Goal: Obtain resource: Download file/media

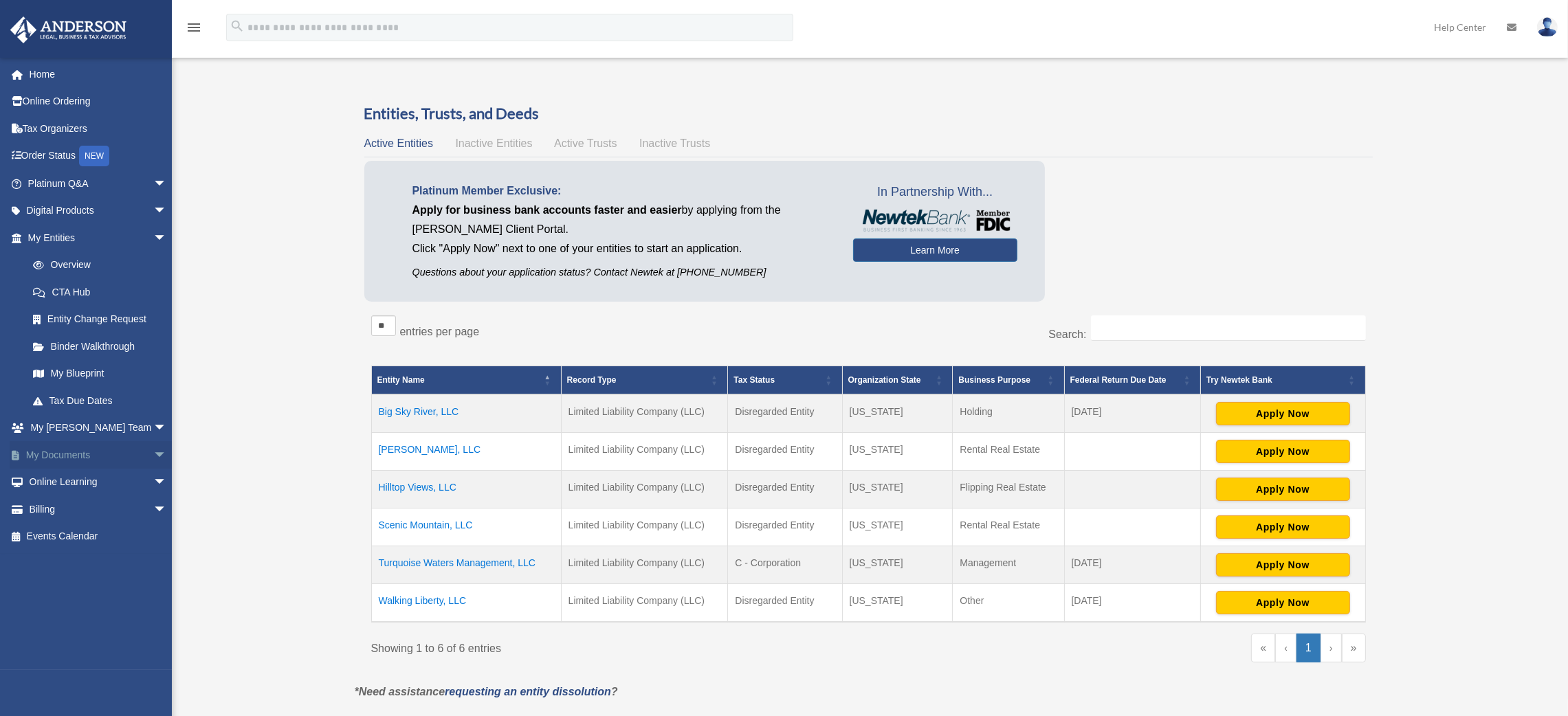
click at [65, 448] on link "My Documents arrow_drop_down" at bounding box center [98, 455] width 178 height 28
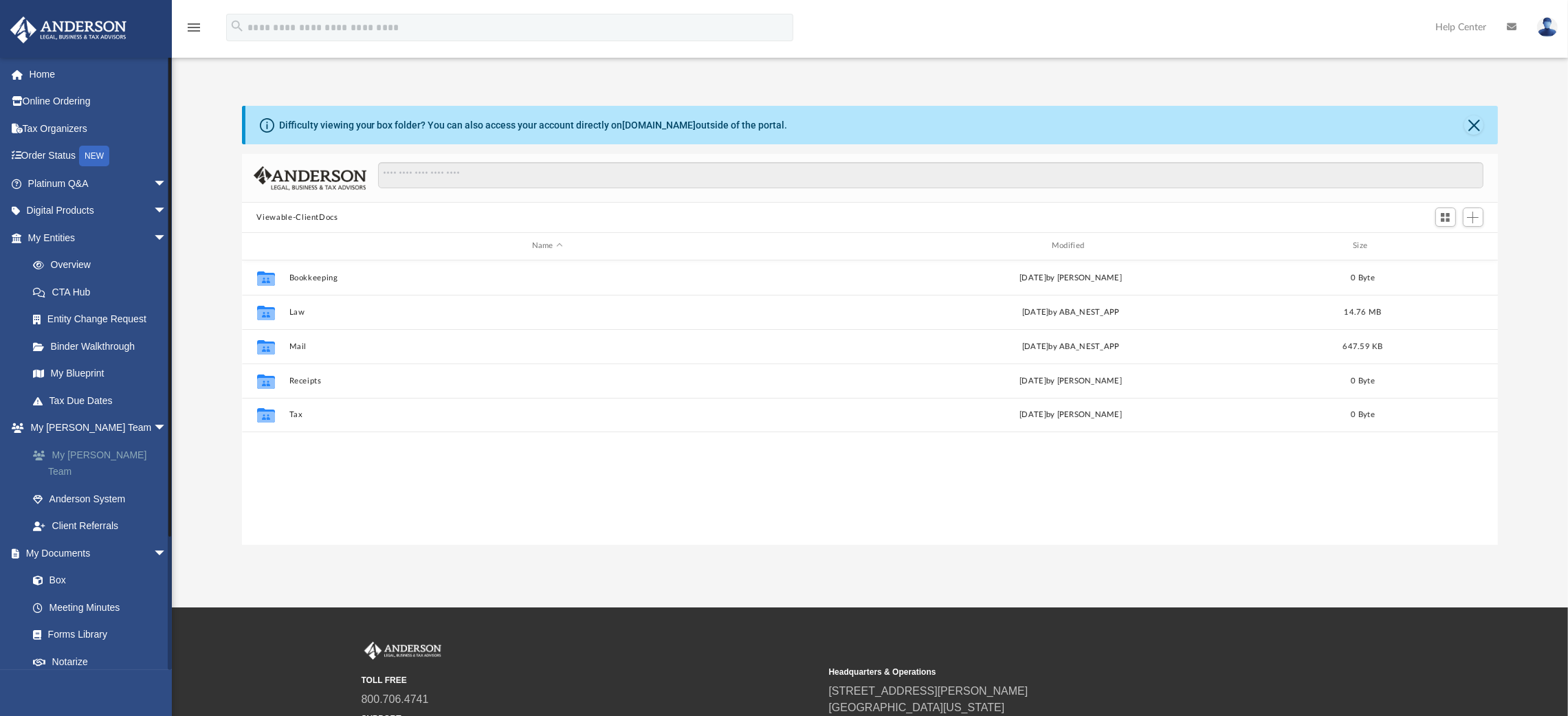
scroll to position [296, 1241]
click at [71, 621] on link "Forms Library" at bounding box center [103, 634] width 169 height 28
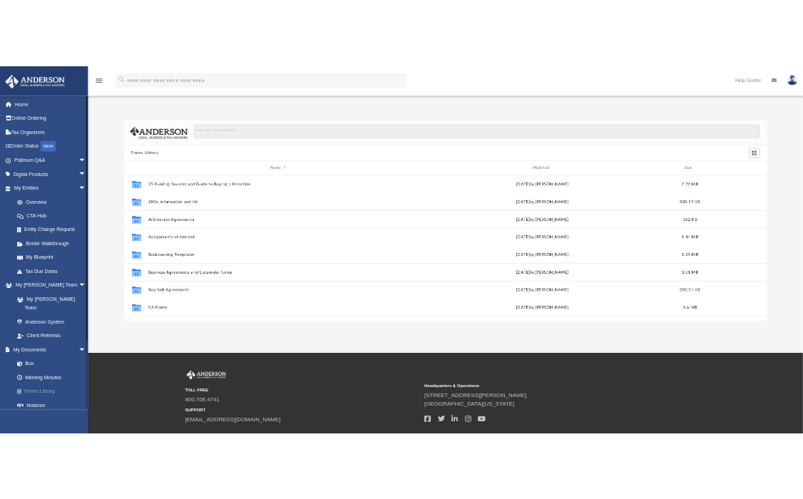
scroll to position [307, 1287]
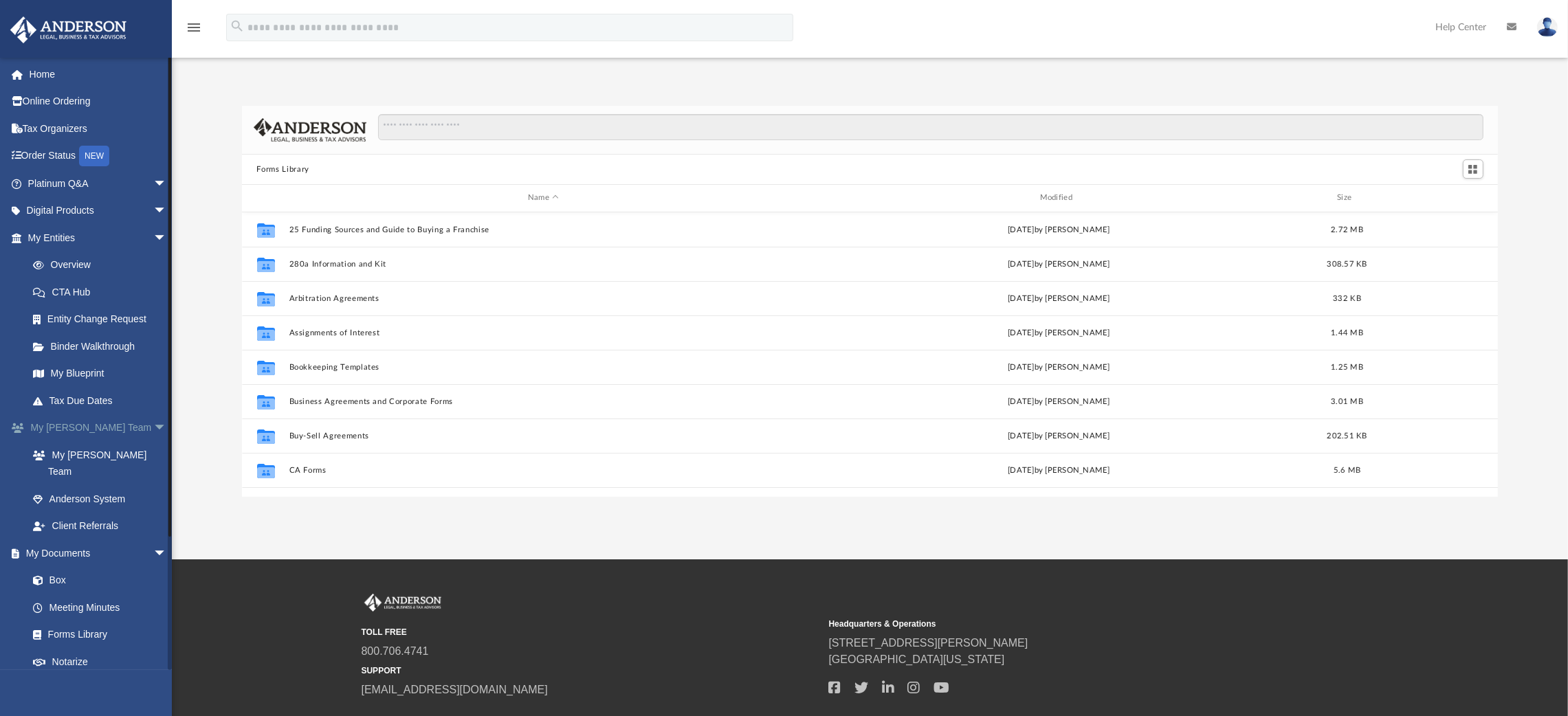
click at [153, 424] on span "arrow_drop_down" at bounding box center [167, 428] width 28 height 28
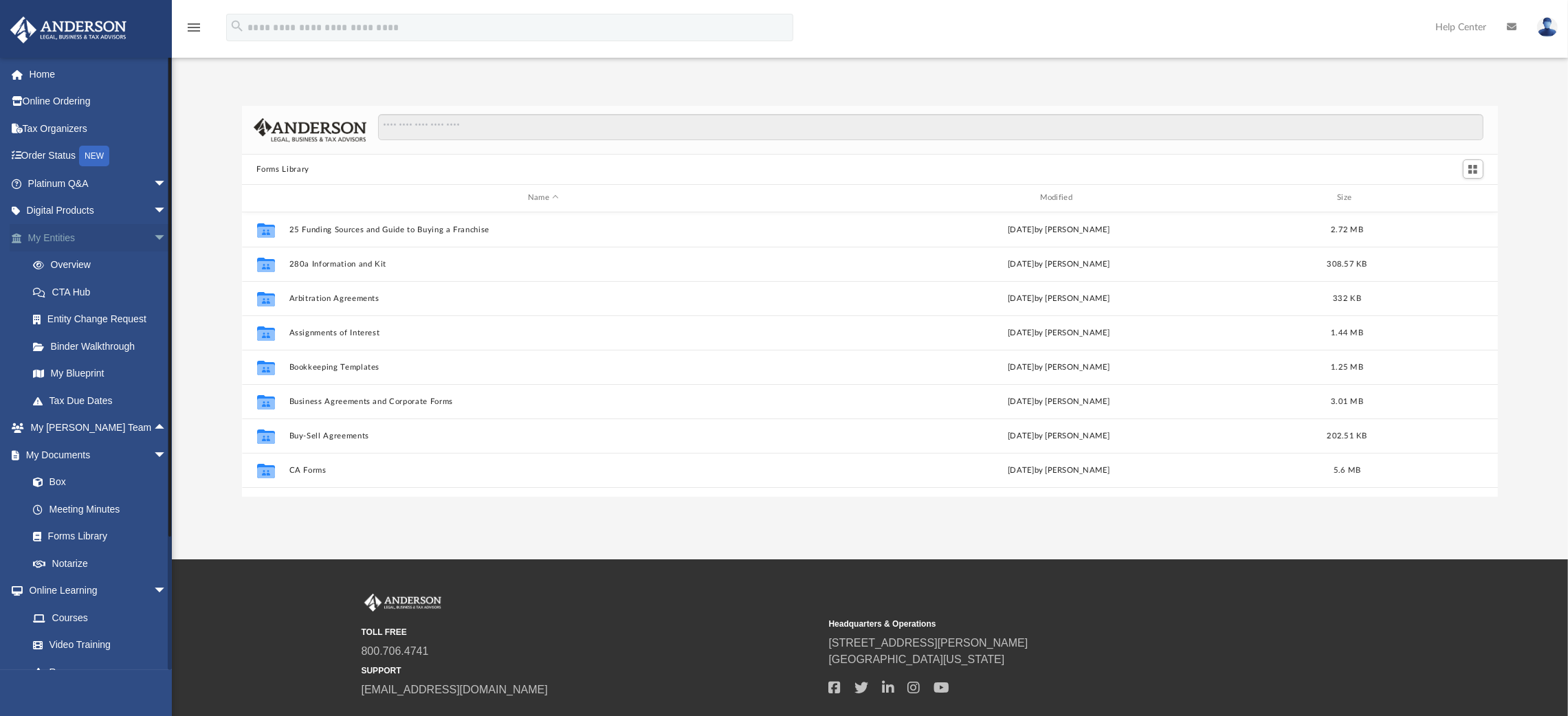
click at [153, 240] on span "arrow_drop_down" at bounding box center [167, 237] width 28 height 28
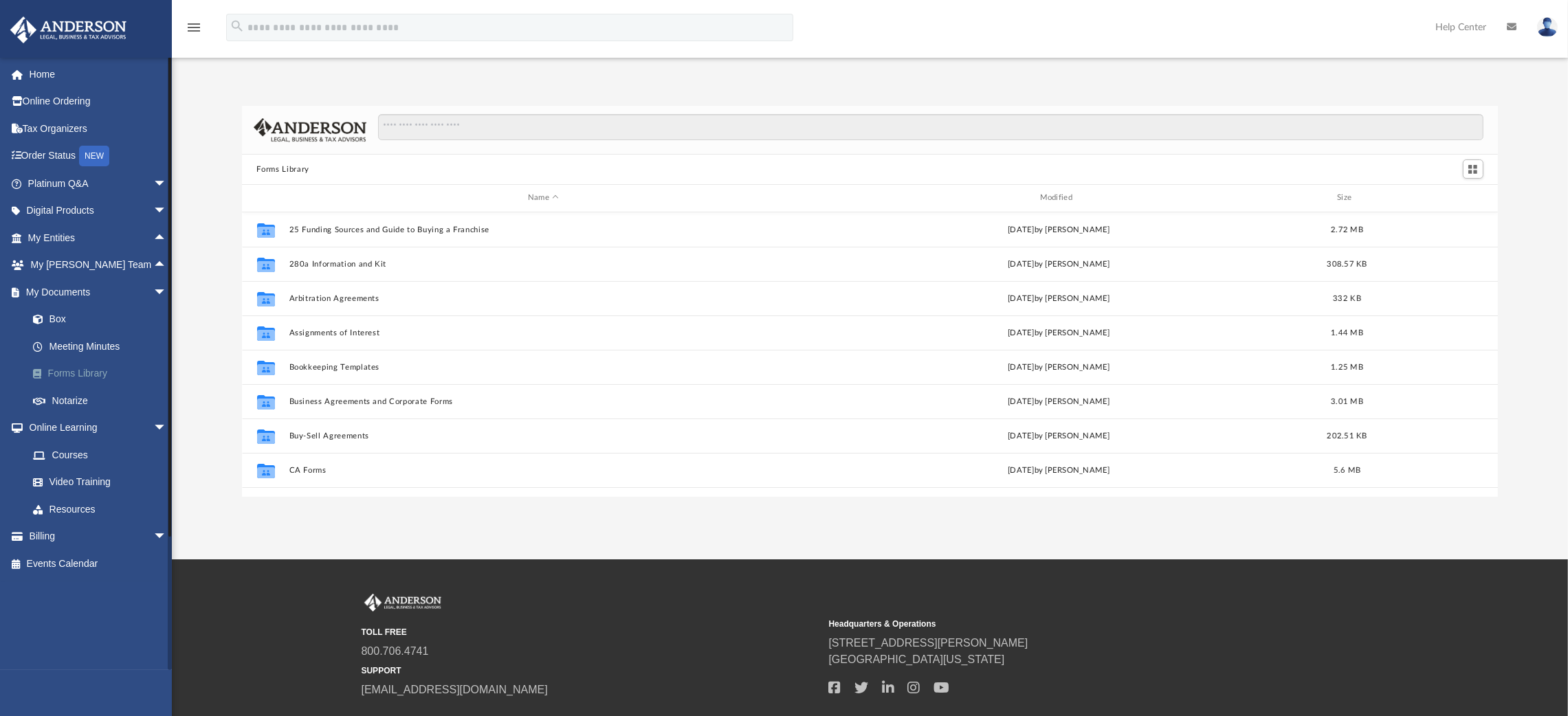
click at [78, 375] on link "Forms Library" at bounding box center [103, 374] width 169 height 28
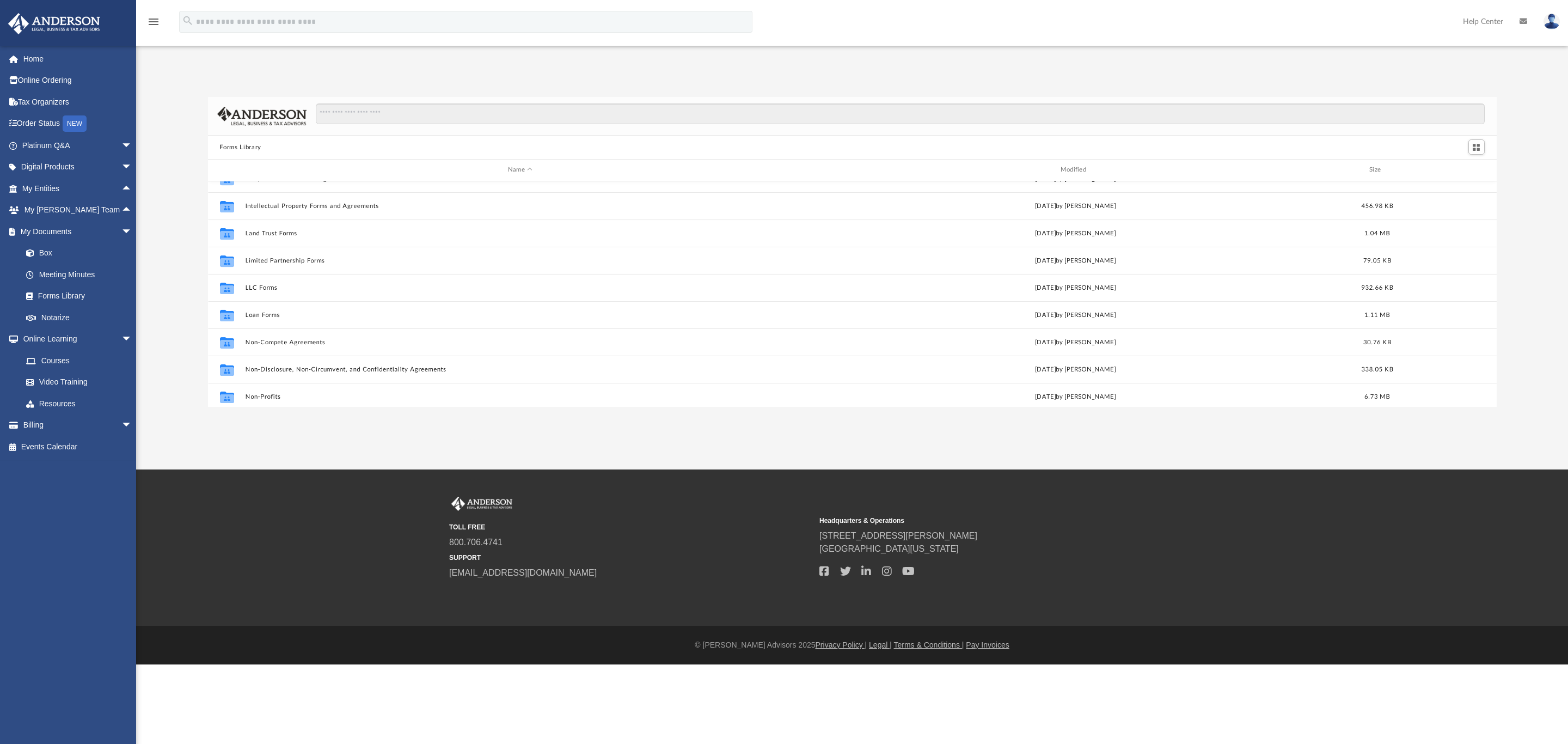
scroll to position [458, 0]
click at [1254, 397] on div "Forms Library Name Modified Size Collaborated Folder Independent Contractor Agr…" at bounding box center [852, 252] width 1432 height 310
click at [276, 341] on button "Real Estate Forms" at bounding box center [520, 338] width 551 height 7
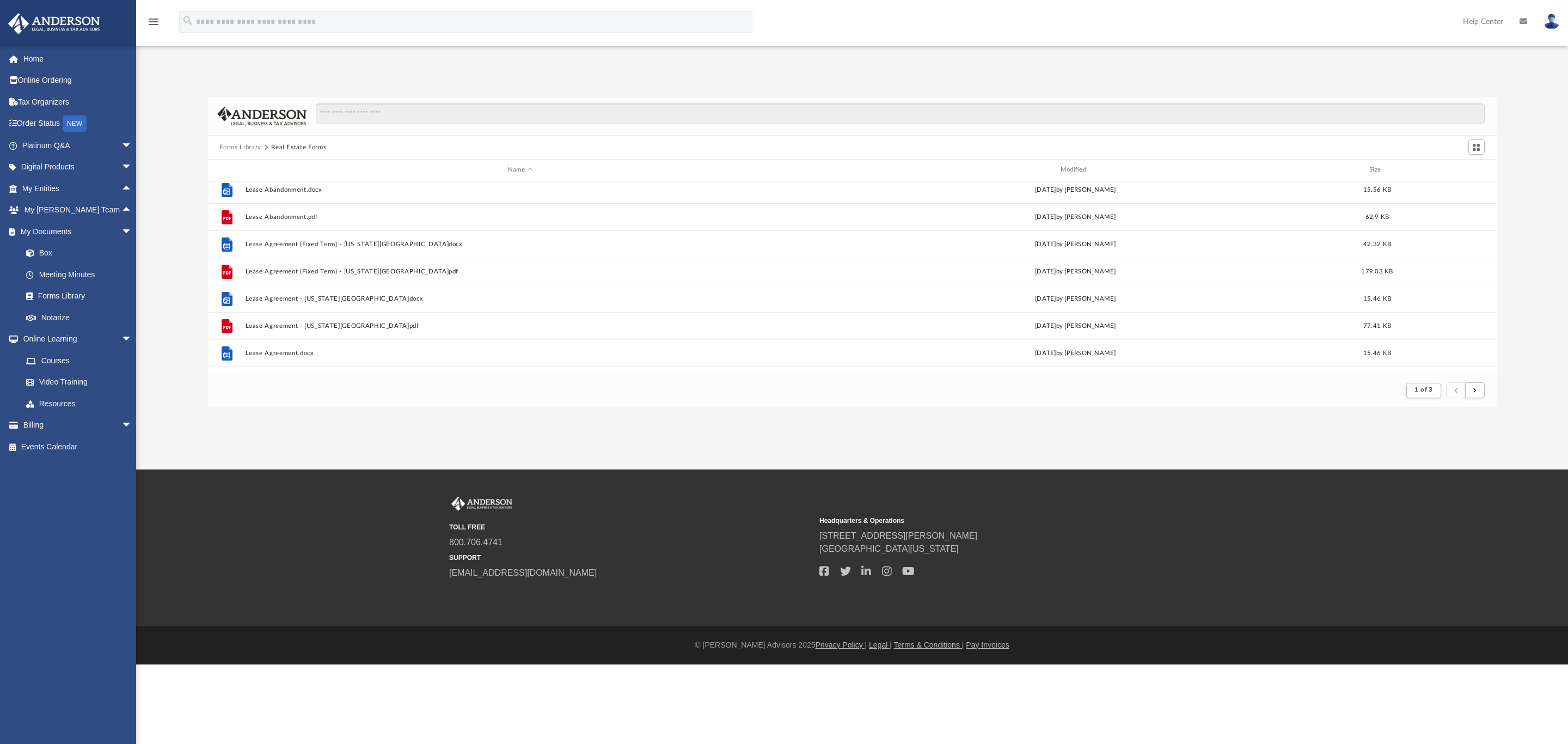
scroll to position [555, 0]
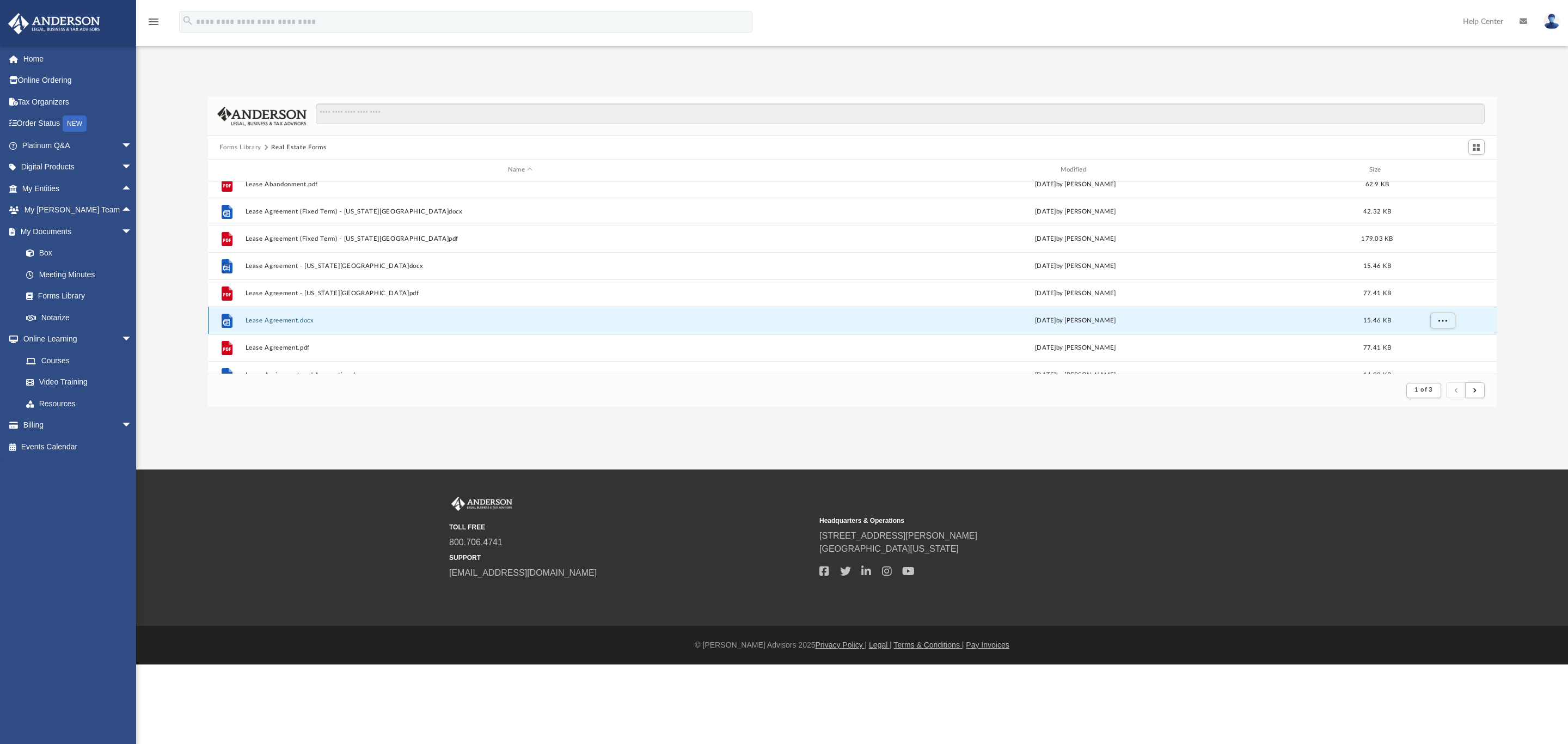
click at [280, 318] on button "Lease Agreement.docx" at bounding box center [520, 320] width 551 height 7
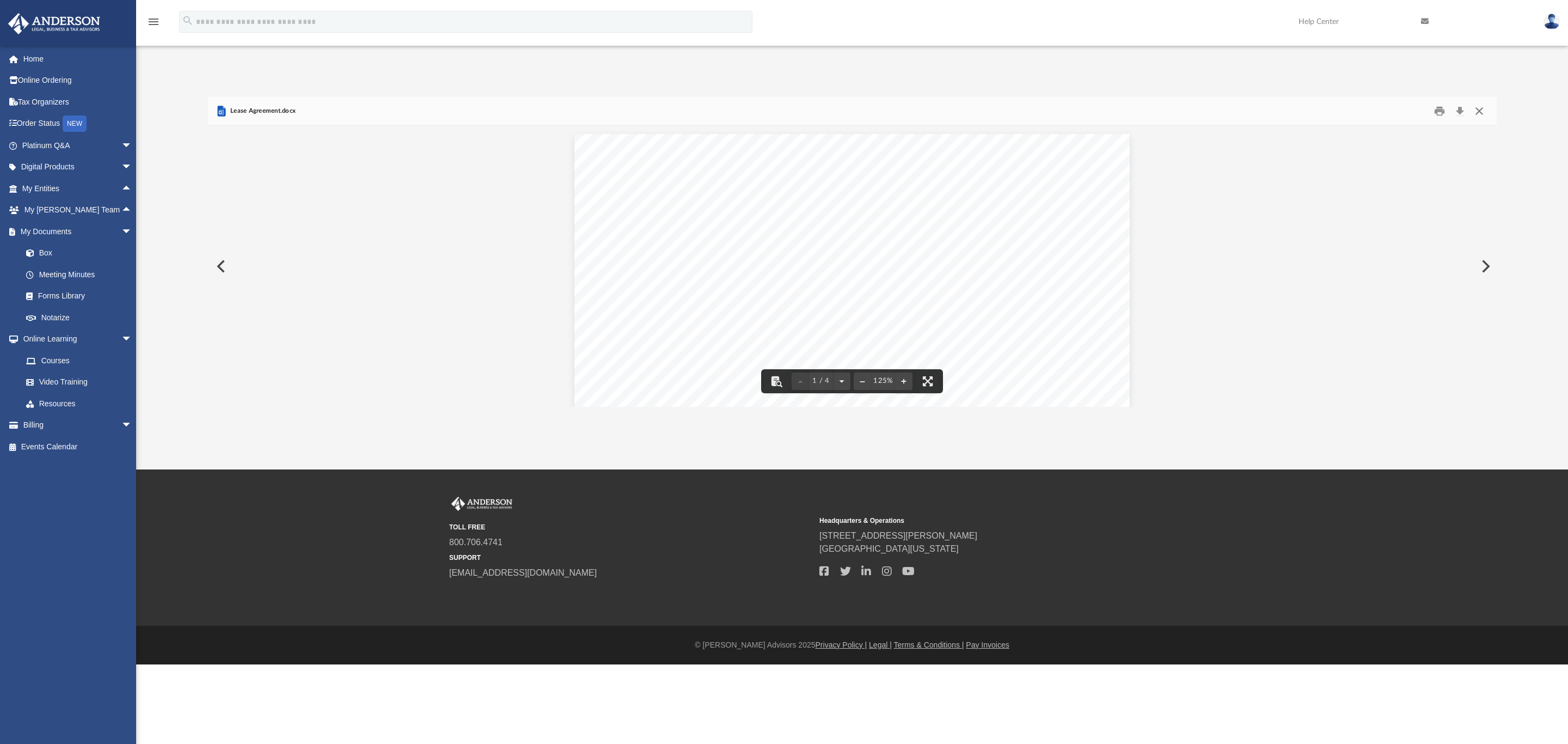
click at [1254, 105] on button "Close" at bounding box center [1479, 112] width 20 height 17
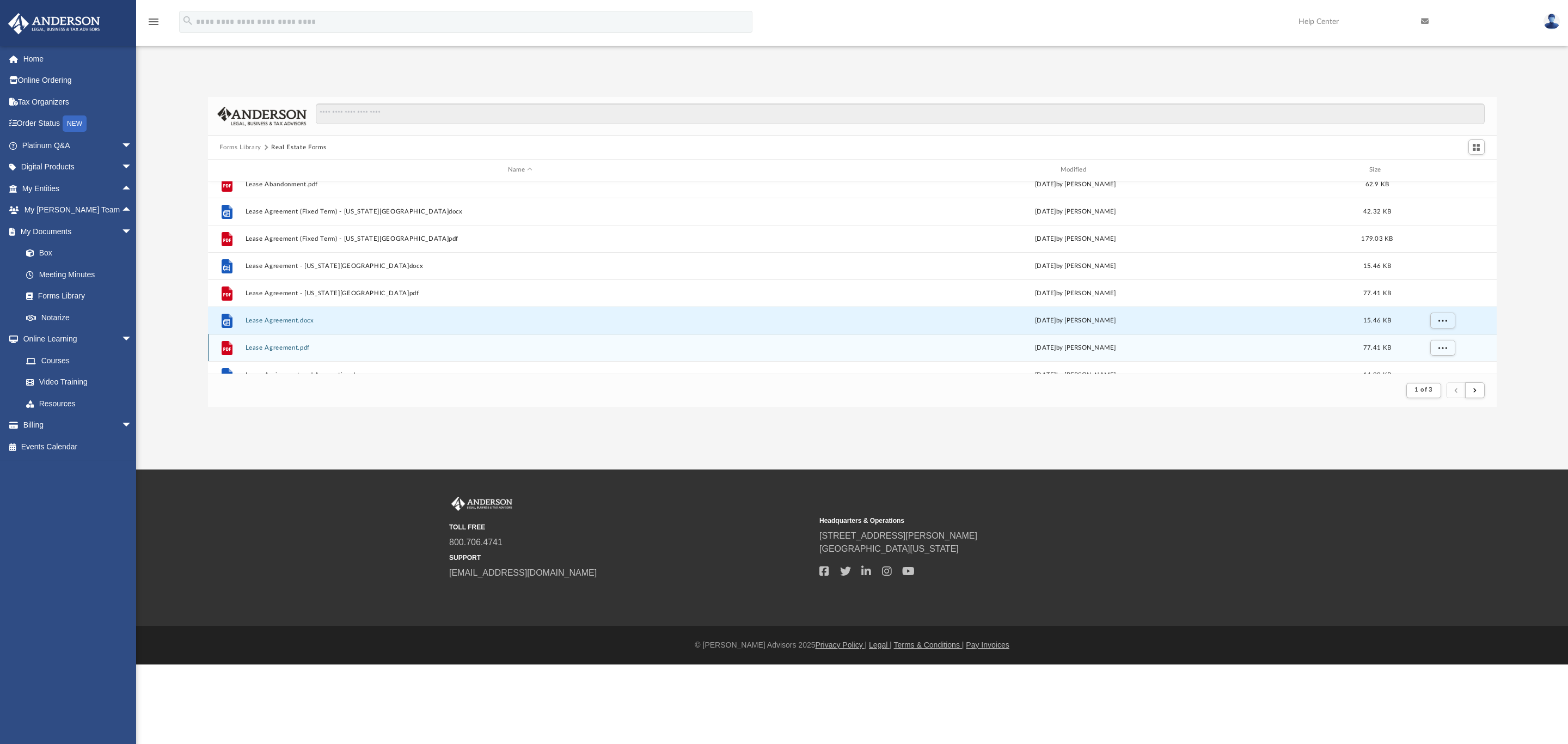
click at [296, 346] on button "Lease Agreement.pdf" at bounding box center [520, 348] width 551 height 7
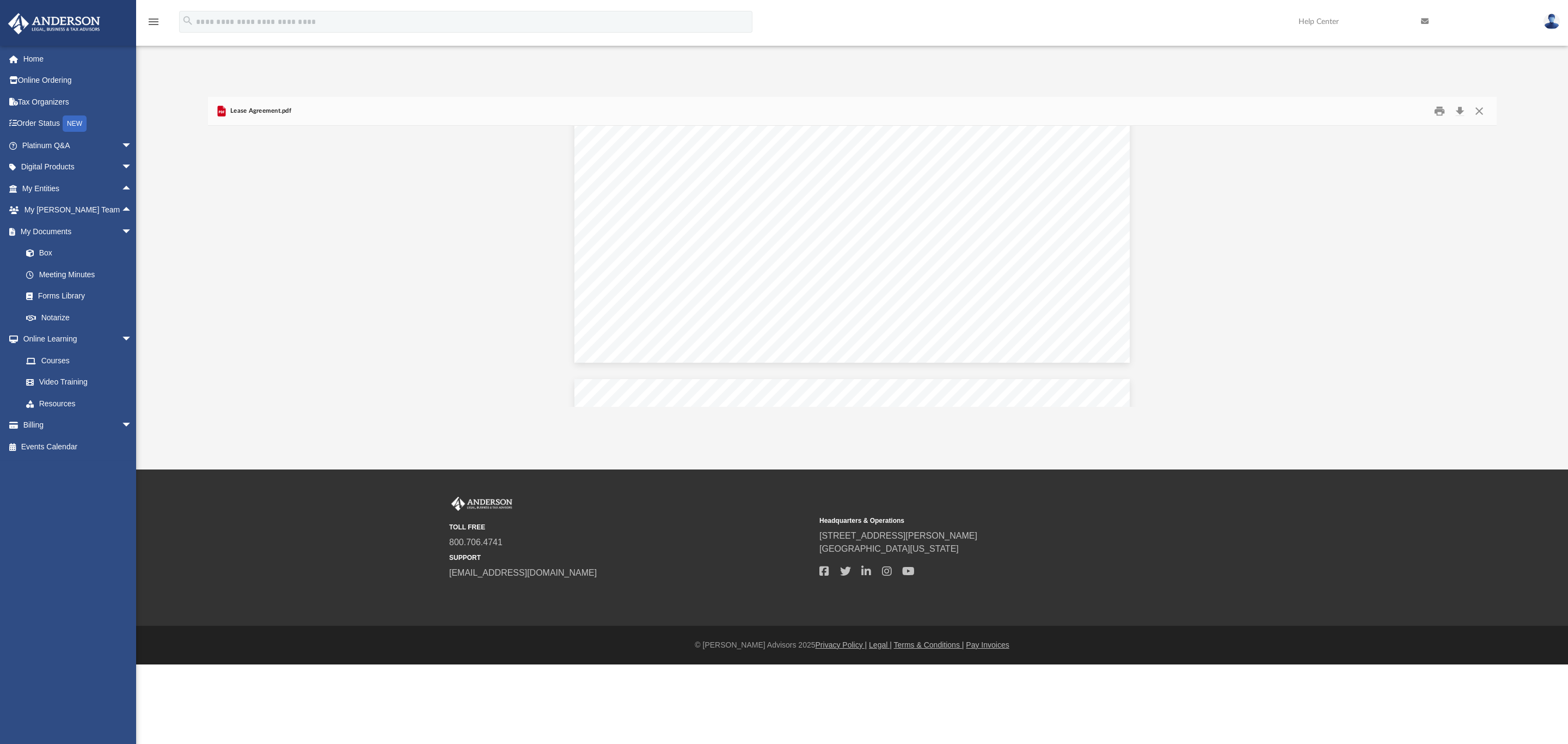
scroll to position [1878, 0]
click at [1254, 108] on button "Close" at bounding box center [1479, 112] width 20 height 17
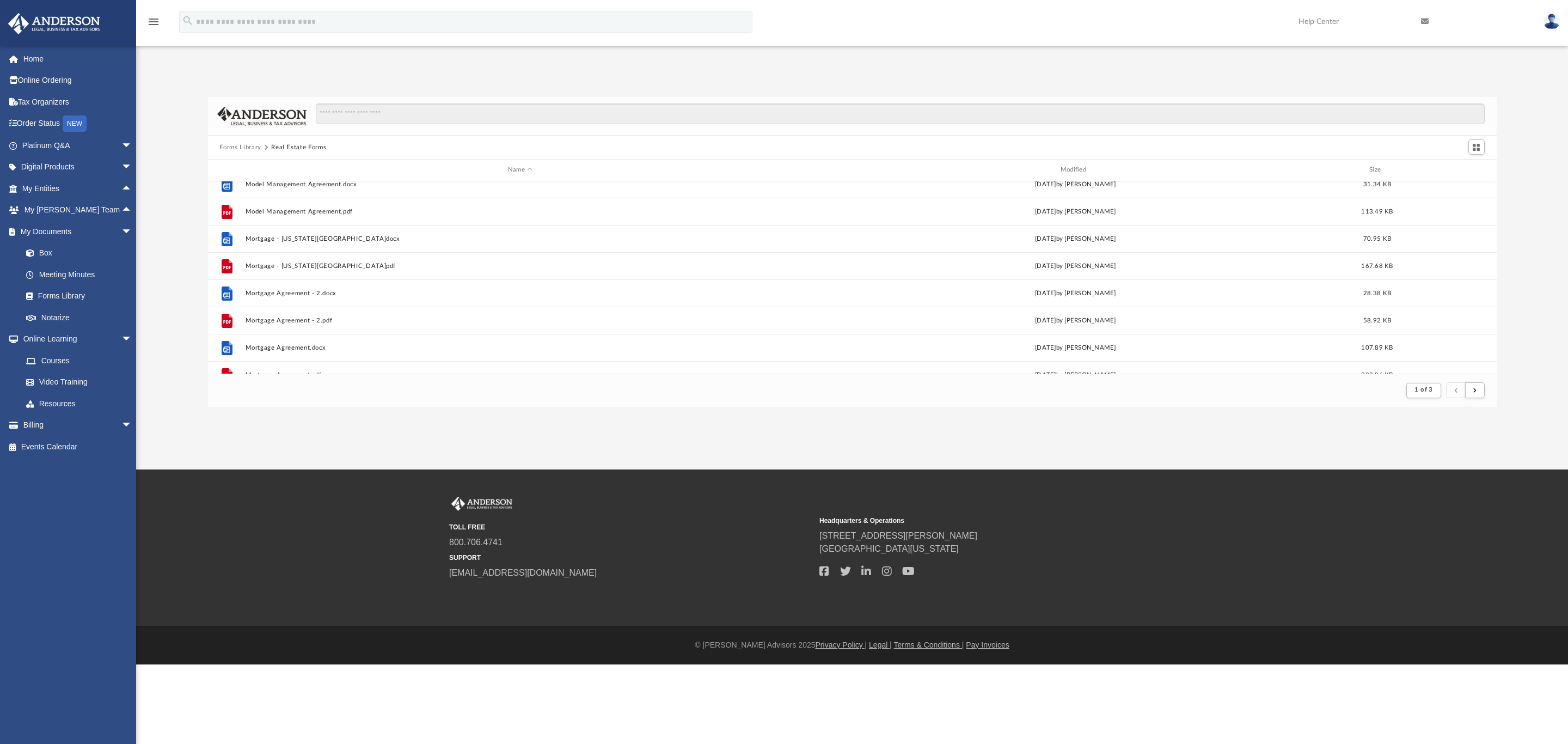
scroll to position [1169, 0]
click at [1254, 392] on span "submit" at bounding box center [1475, 390] width 3 height 6
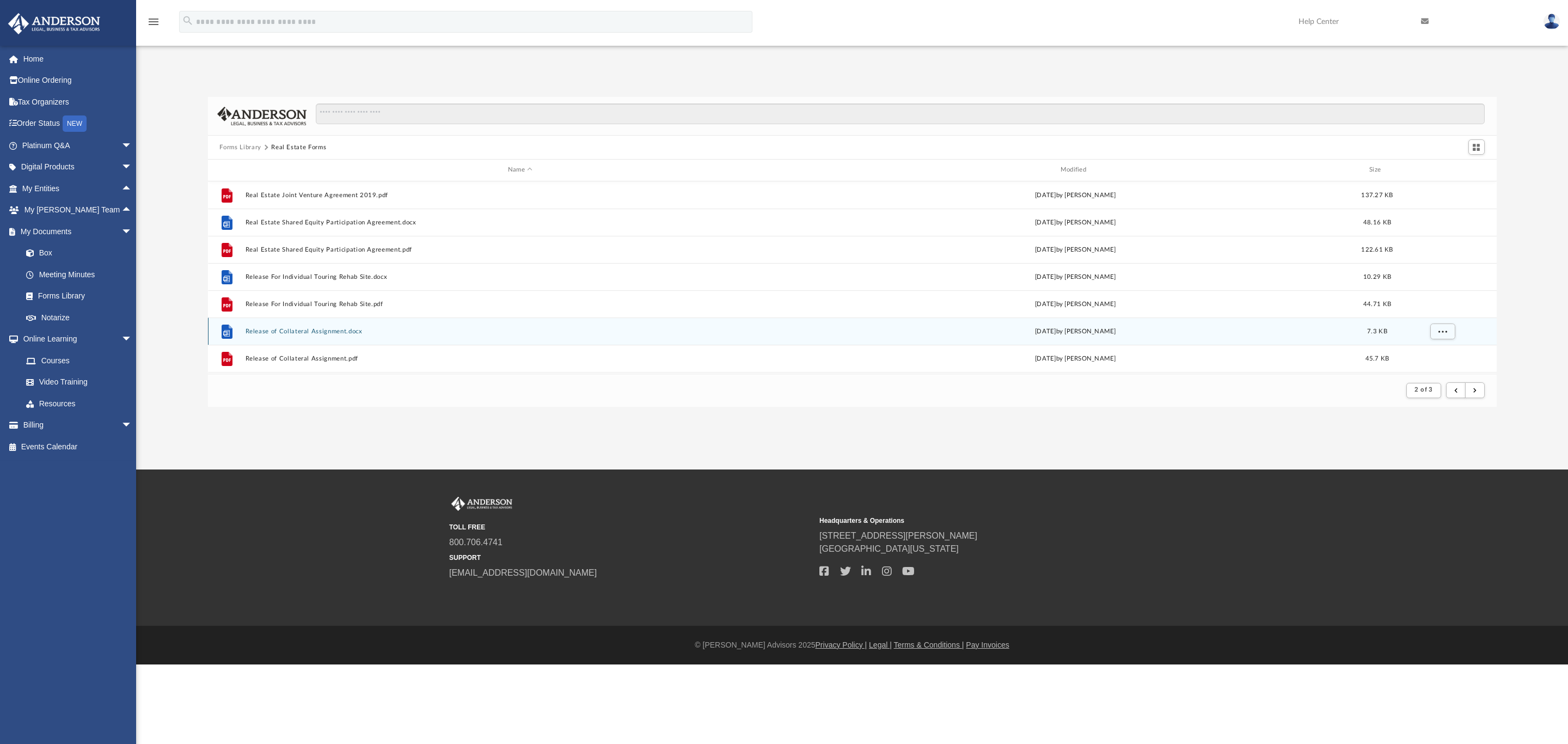
scroll to position [735, 0]
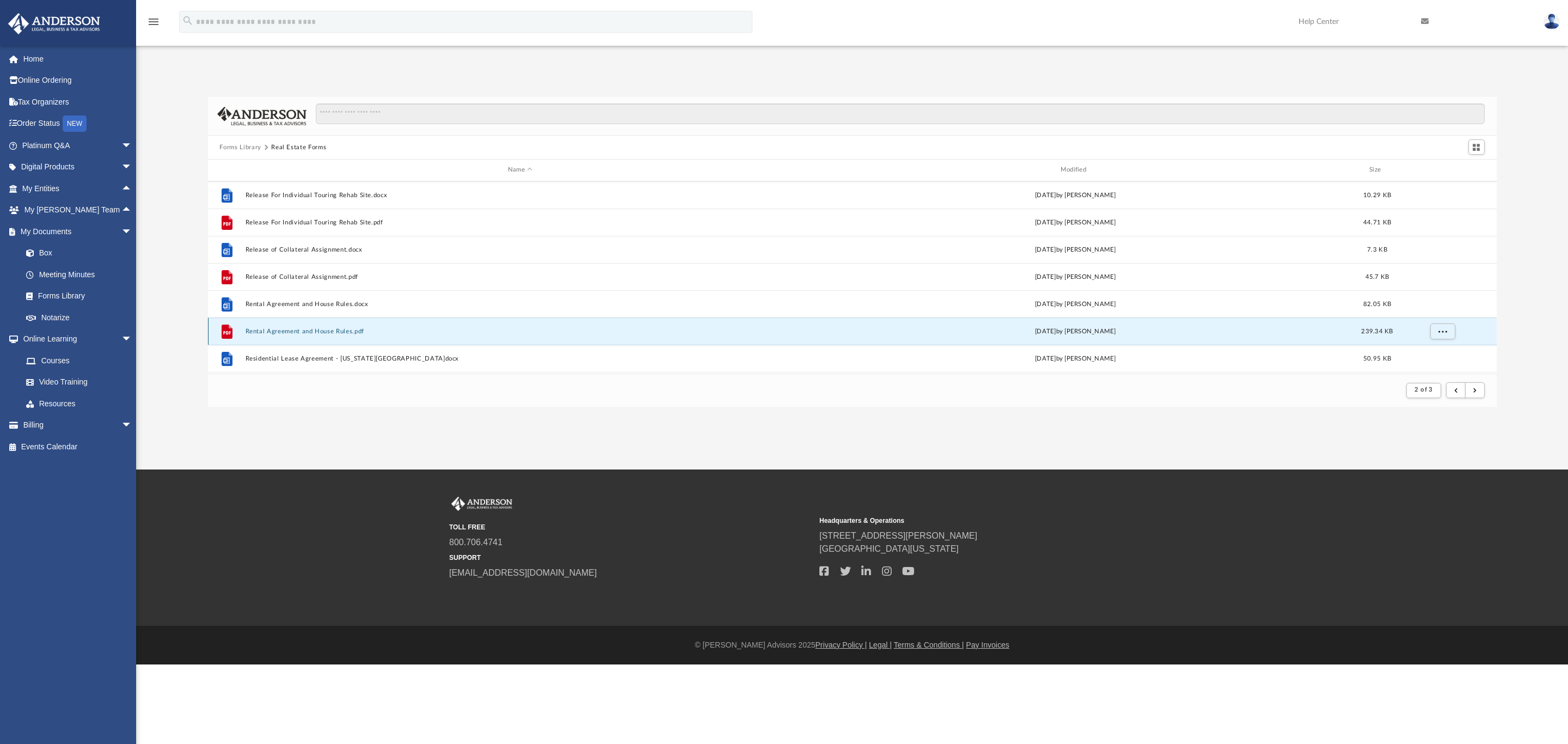
click at [291, 332] on button "Rental Agreement and House Rules.pdf" at bounding box center [520, 331] width 551 height 7
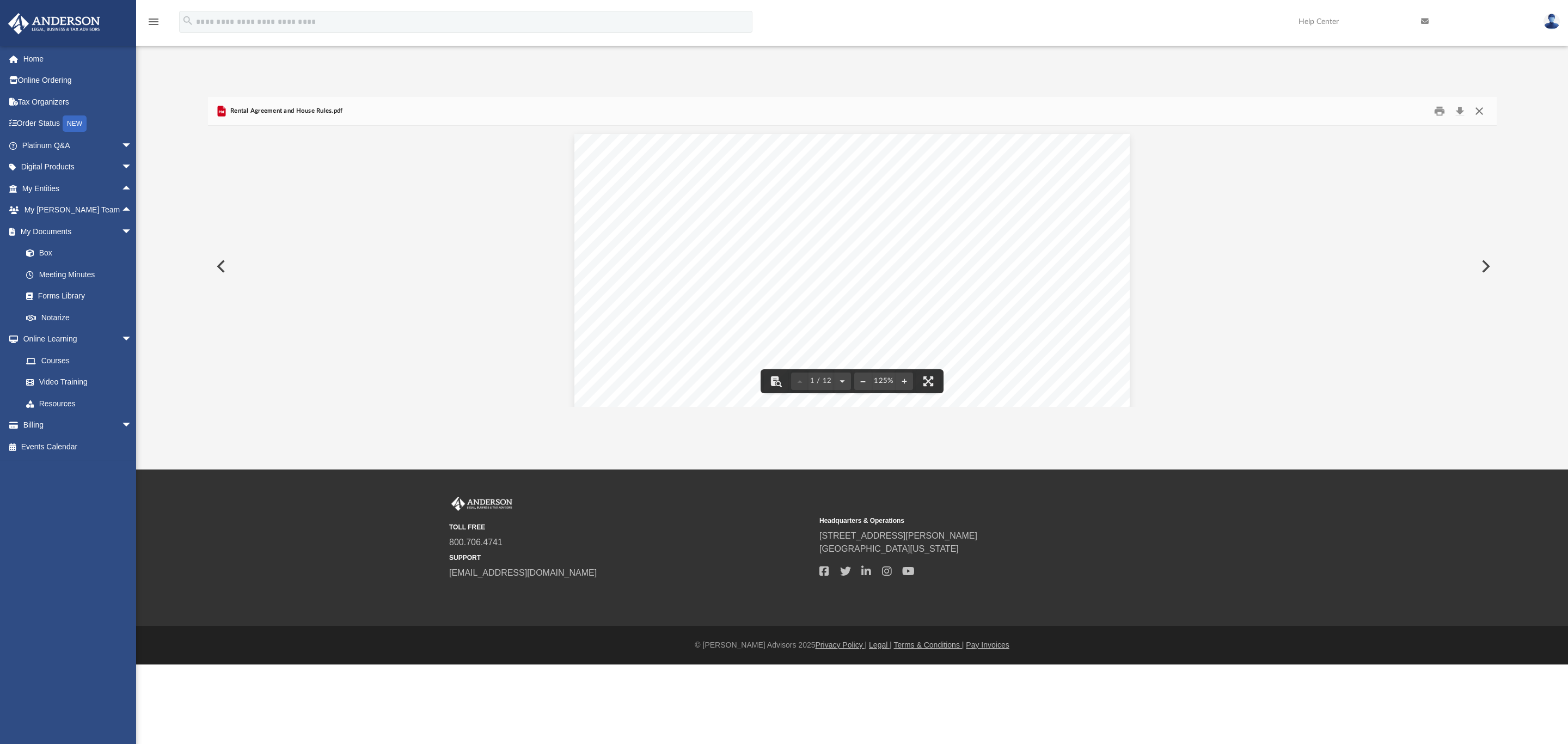
click at [1254, 111] on button "Close" at bounding box center [1479, 112] width 20 height 17
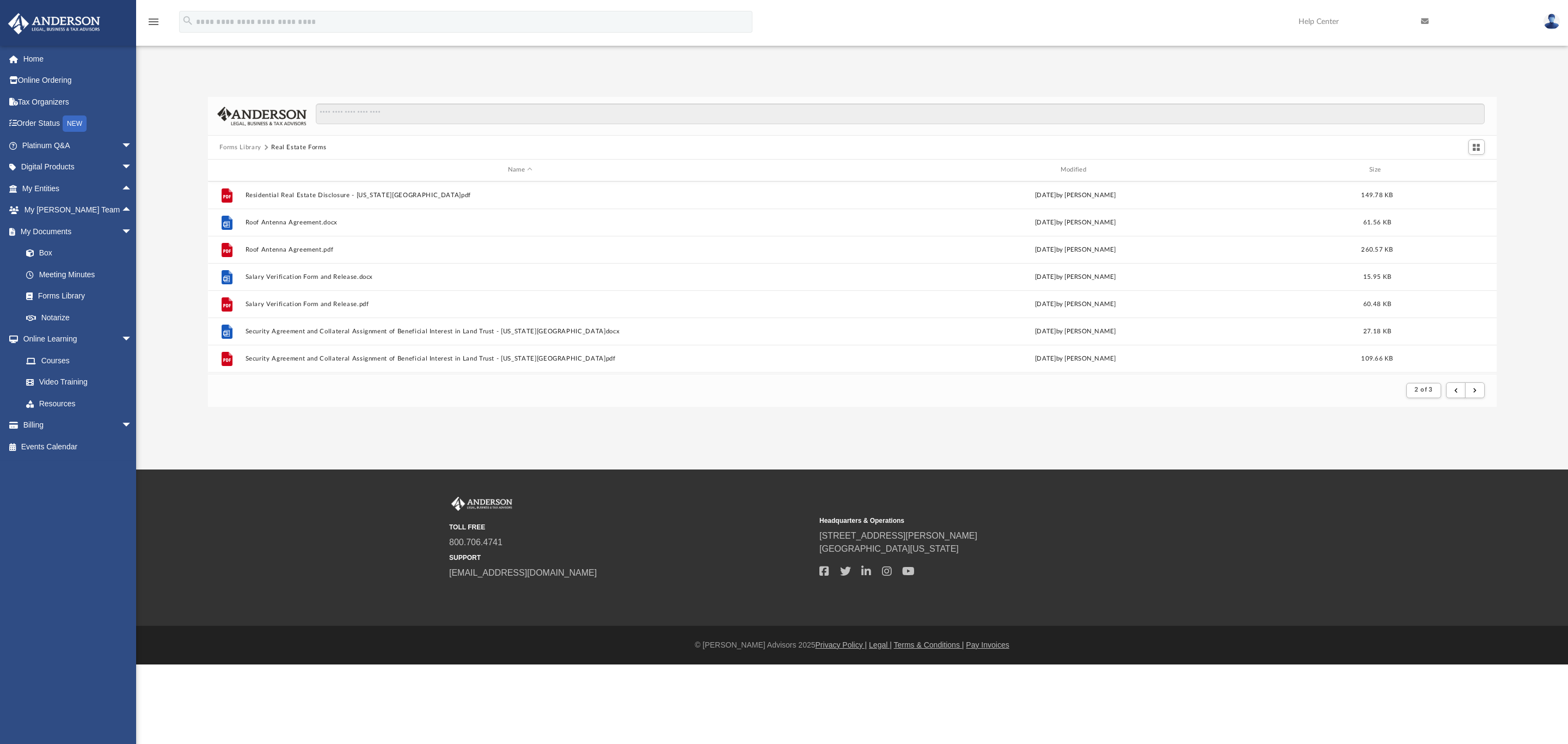
scroll to position [1169, 0]
click at [1254, 386] on button "submit" at bounding box center [1475, 390] width 20 height 16
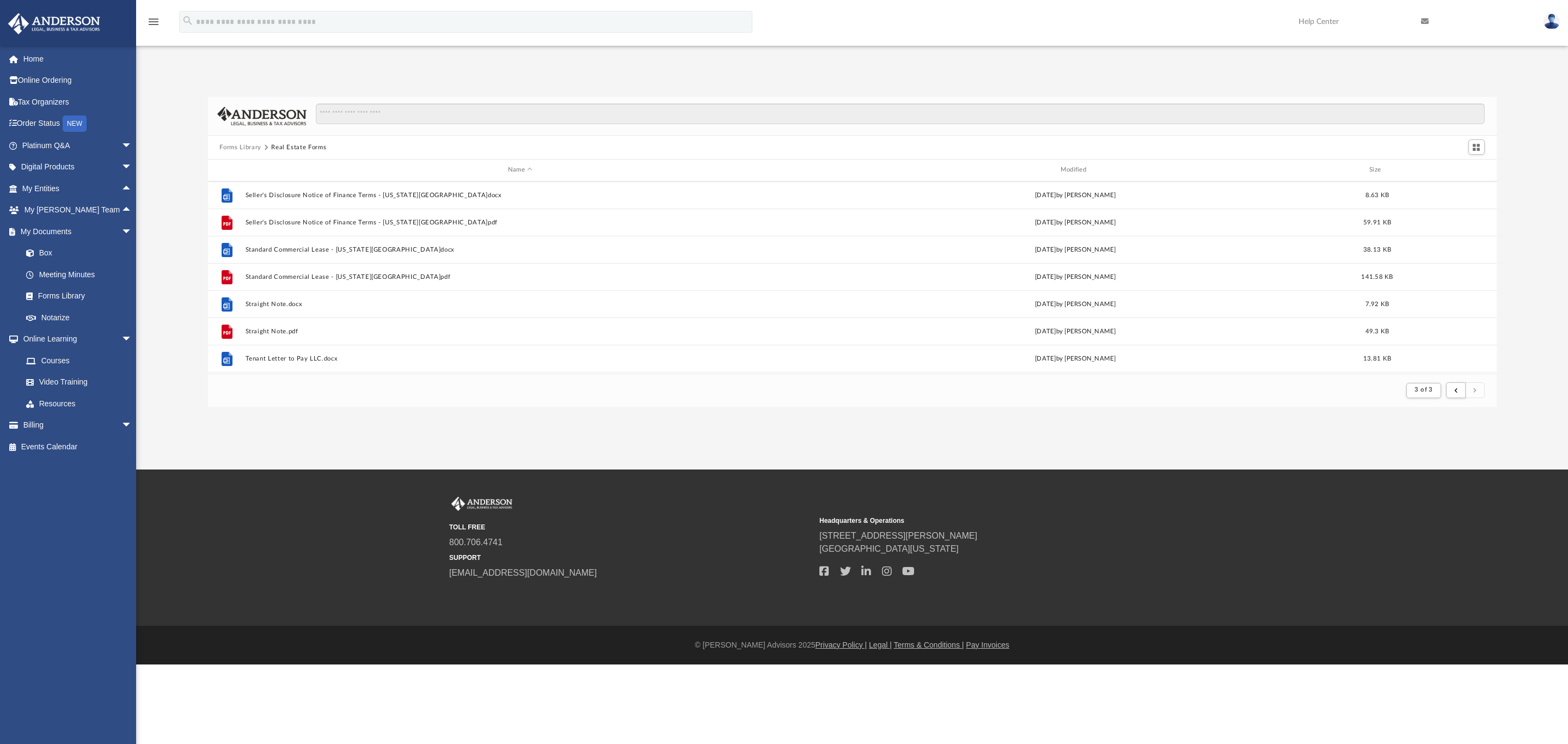
scroll to position [163, 0]
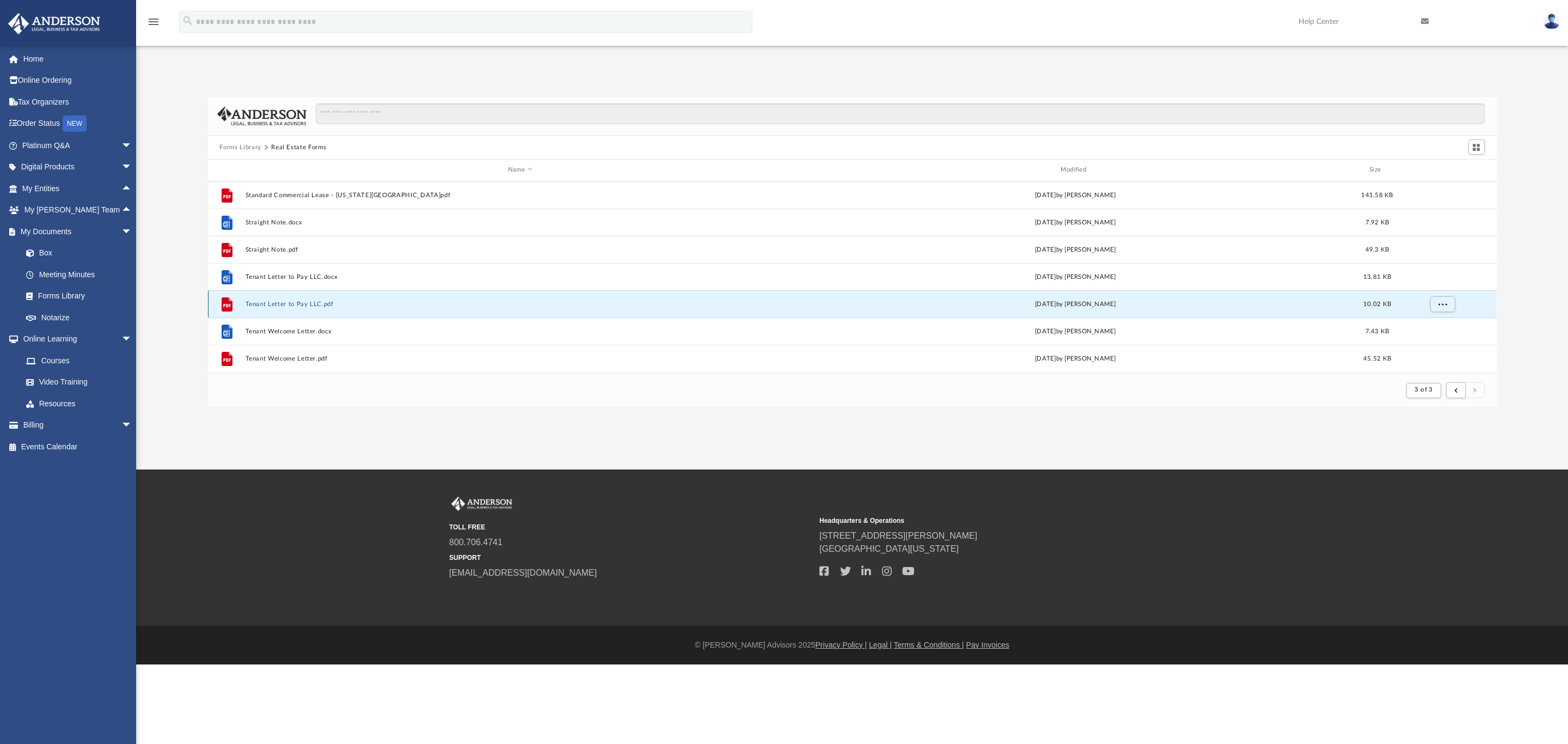
click at [267, 302] on button "Tenant Letter to Pay LLC.pdf" at bounding box center [520, 303] width 551 height 7
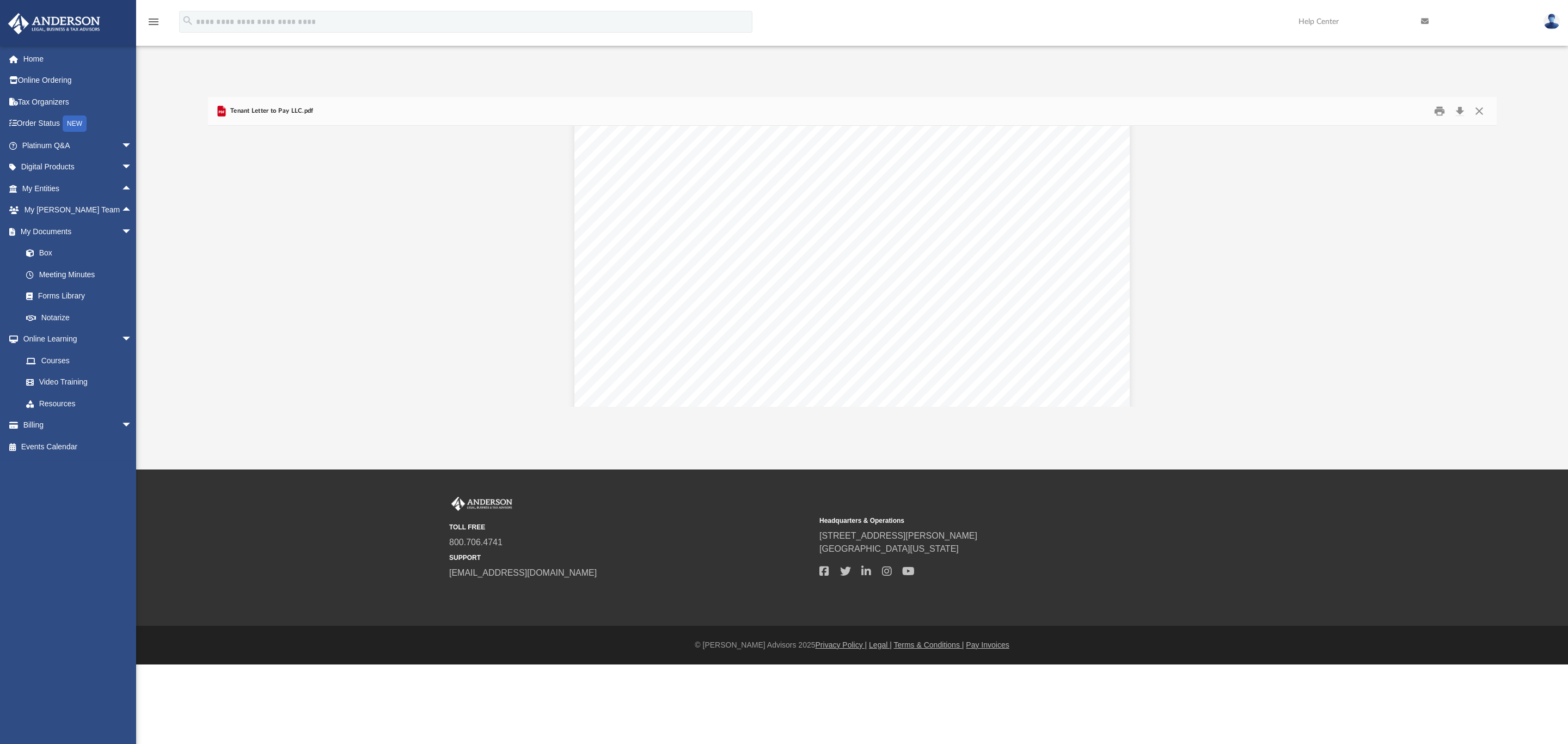
scroll to position [0, 0]
click at [1254, 112] on button "Close" at bounding box center [1479, 112] width 20 height 17
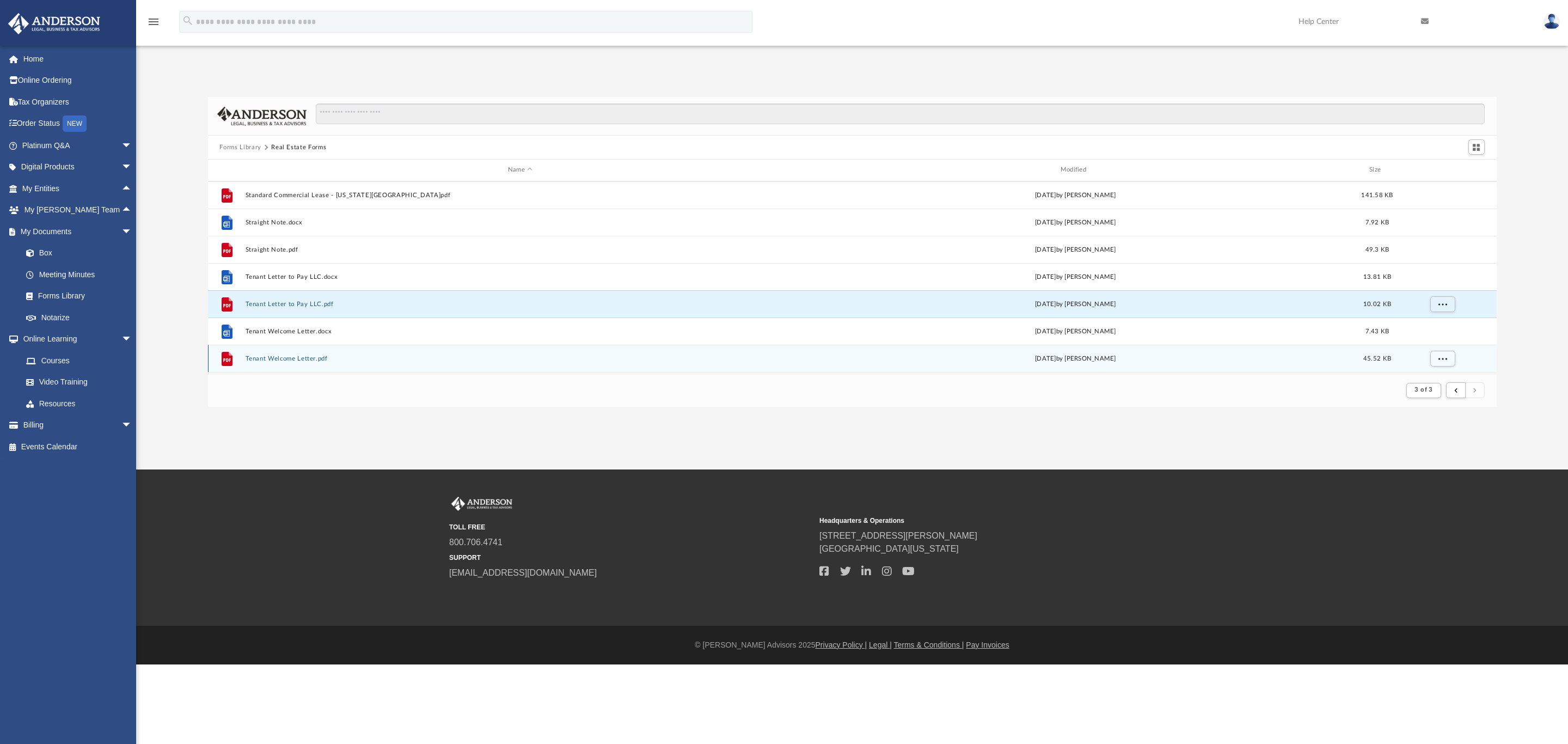
scroll to position [245, 0]
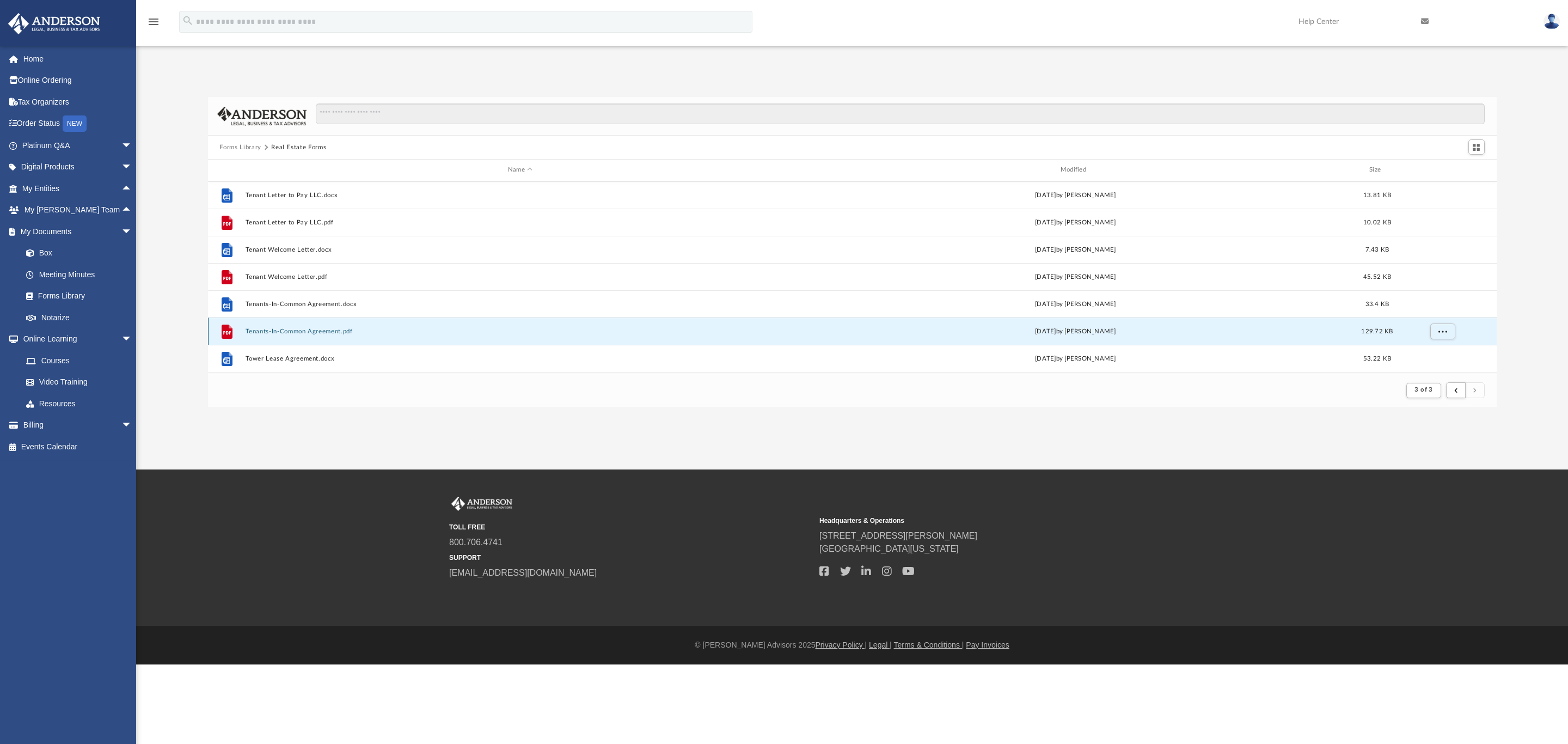
click at [270, 329] on button "Tenants-In-Common Agreement.pdf" at bounding box center [520, 331] width 551 height 7
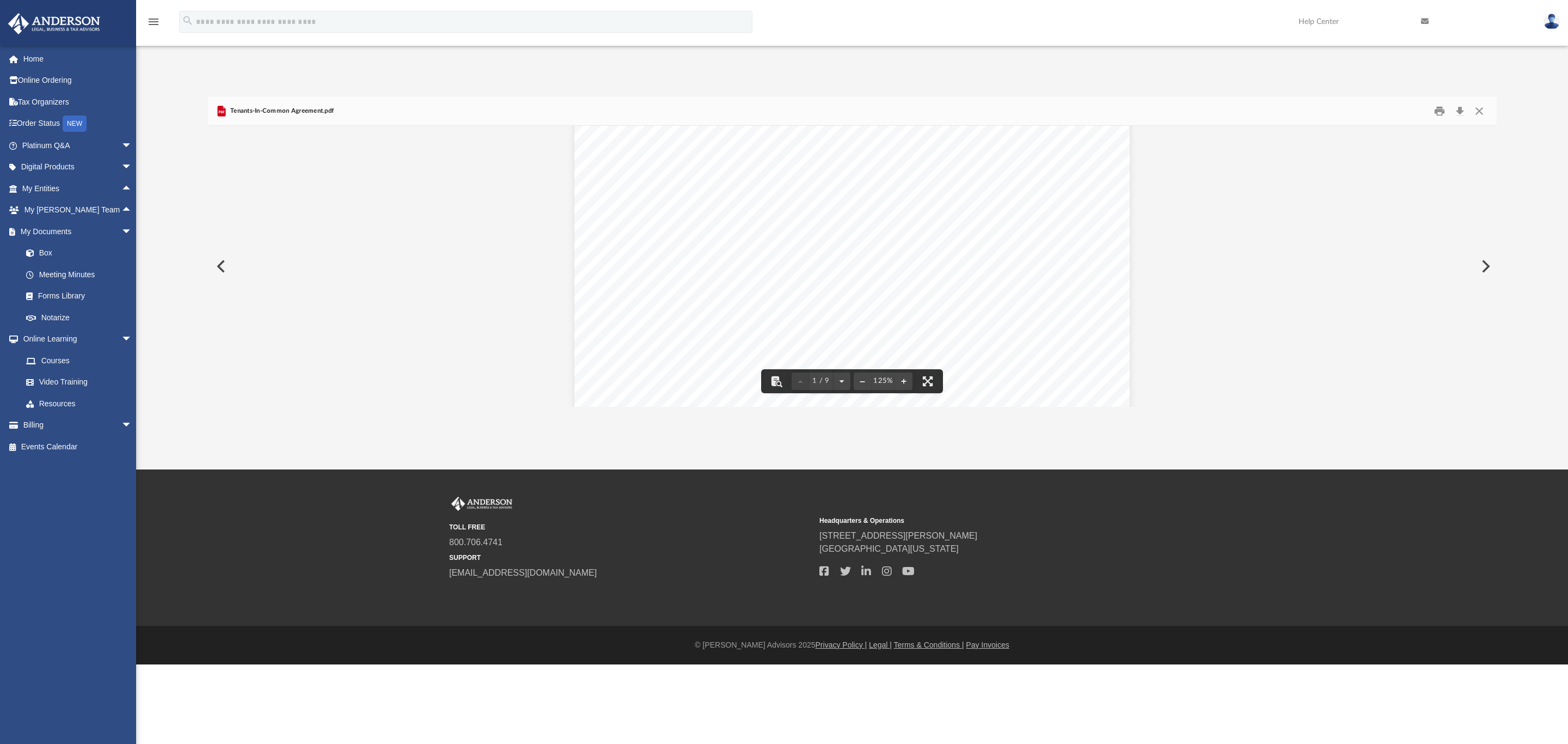
scroll to position [0, 0]
click at [1254, 110] on button "Close" at bounding box center [1479, 112] width 20 height 17
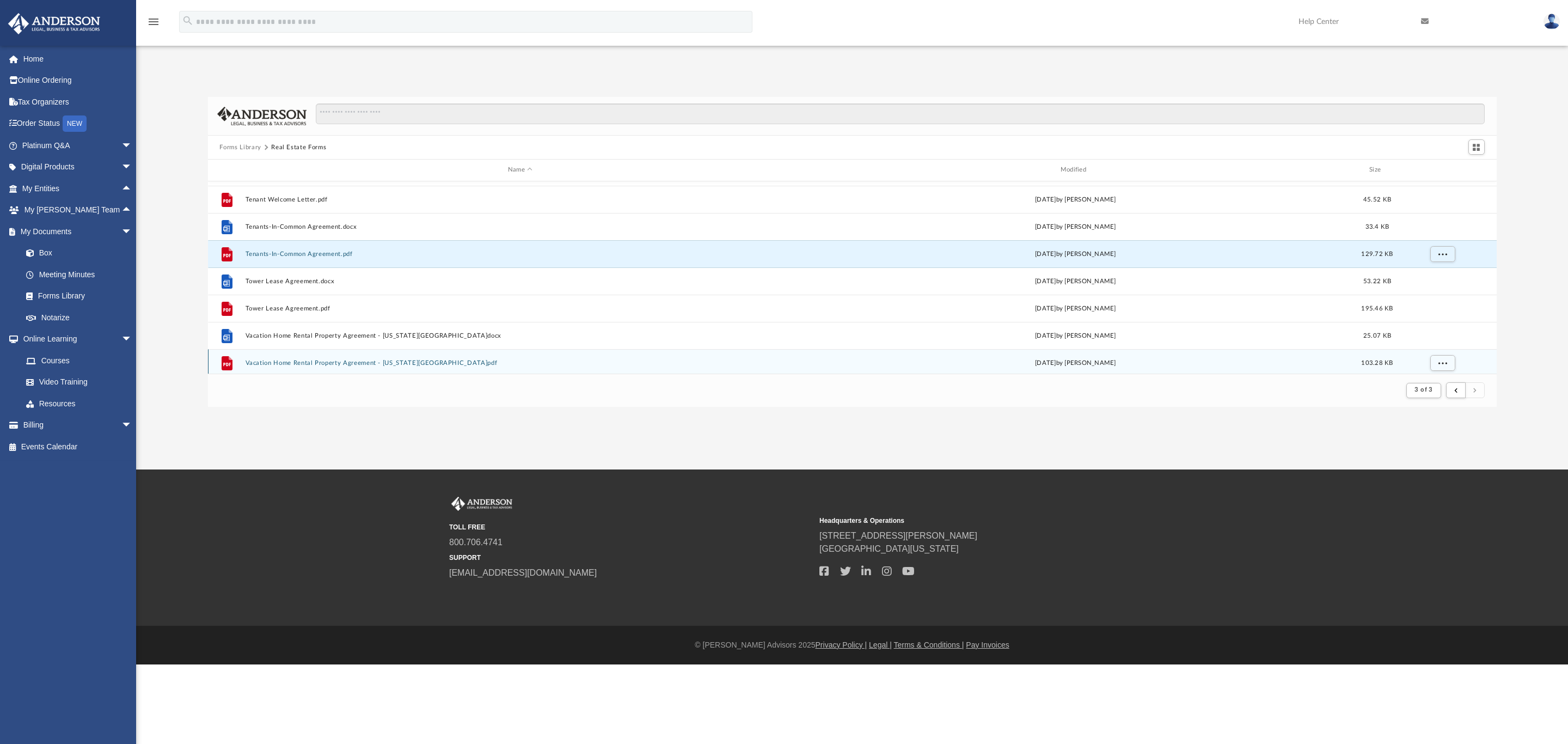
scroll to position [298, 0]
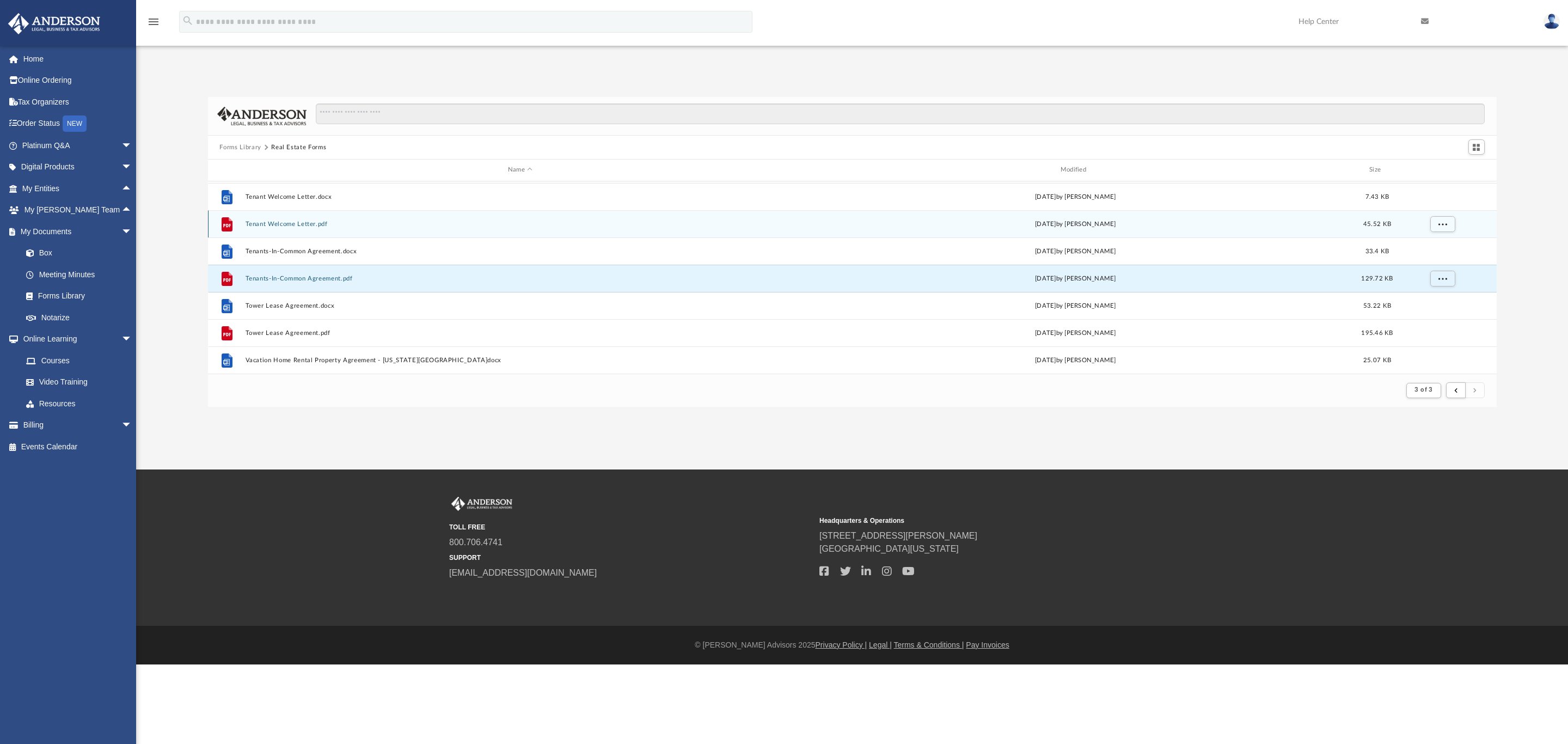
click at [254, 223] on button "Tenant Welcome Letter.pdf" at bounding box center [520, 224] width 551 height 7
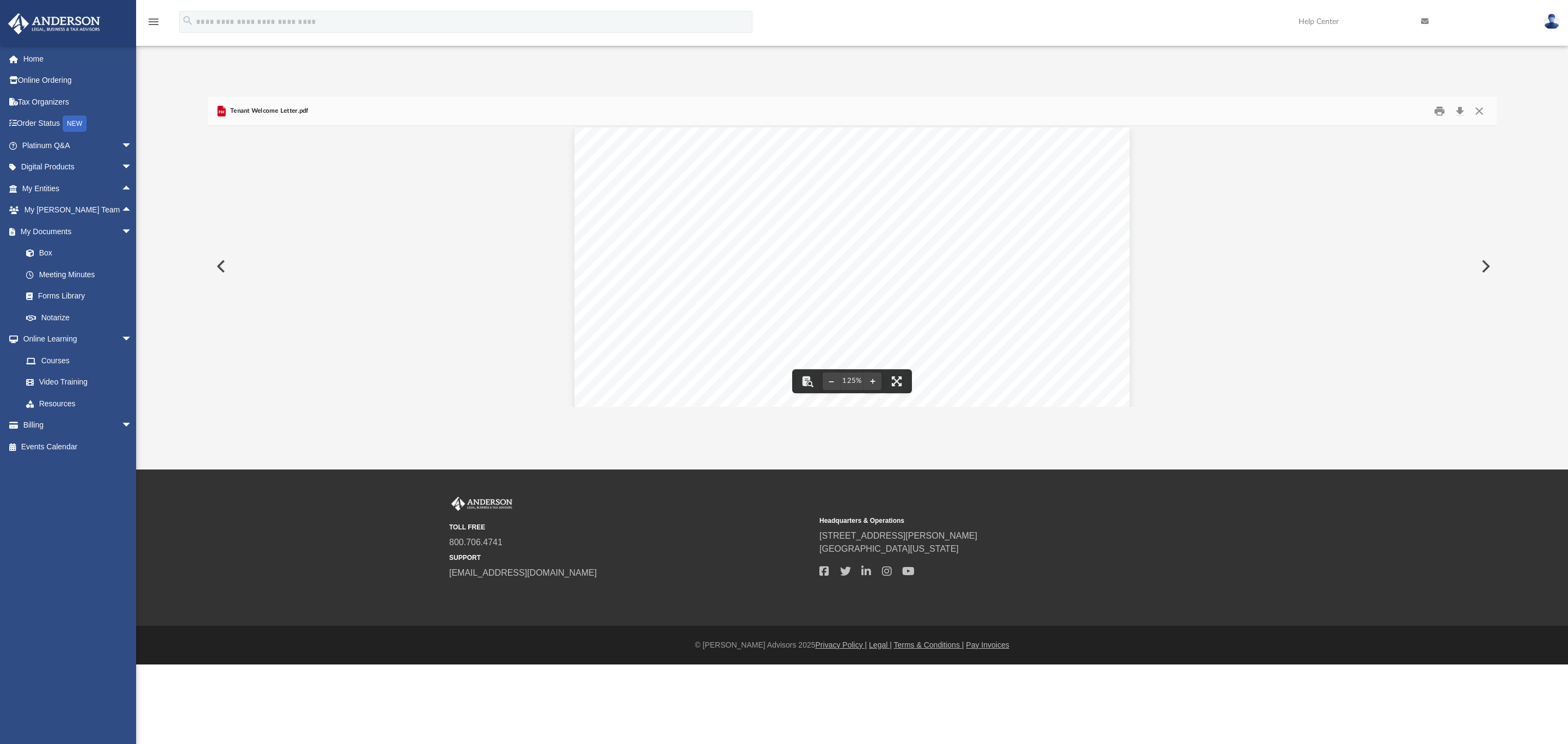
scroll to position [0, 0]
click at [1254, 111] on button "Download" at bounding box center [1460, 112] width 20 height 17
click at [1254, 115] on button "Close" at bounding box center [1479, 112] width 20 height 17
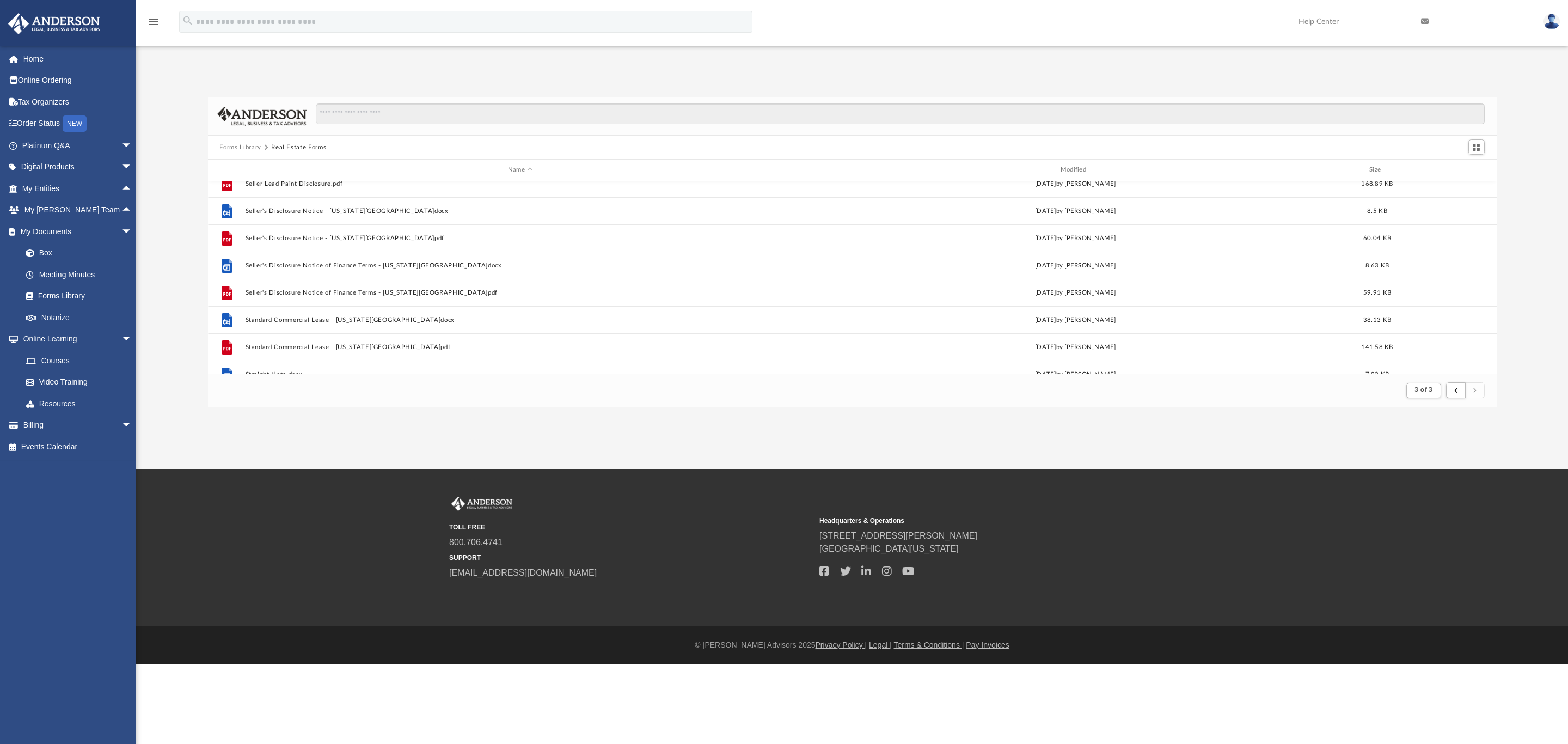
scroll to position [0, 0]
click at [1254, 21] on img at bounding box center [1551, 21] width 16 height 16
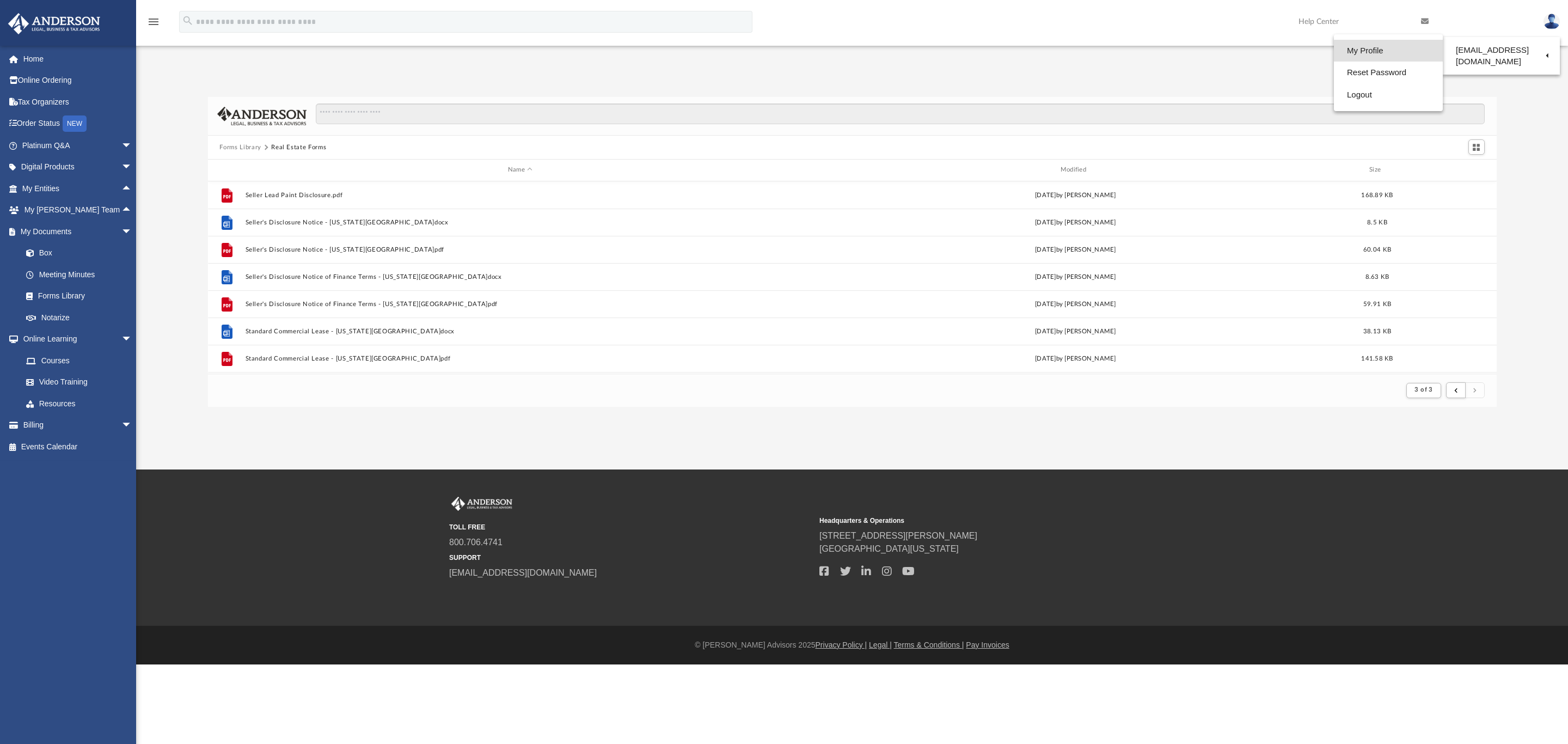
click at [1254, 52] on link "My Profile" at bounding box center [1388, 50] width 109 height 22
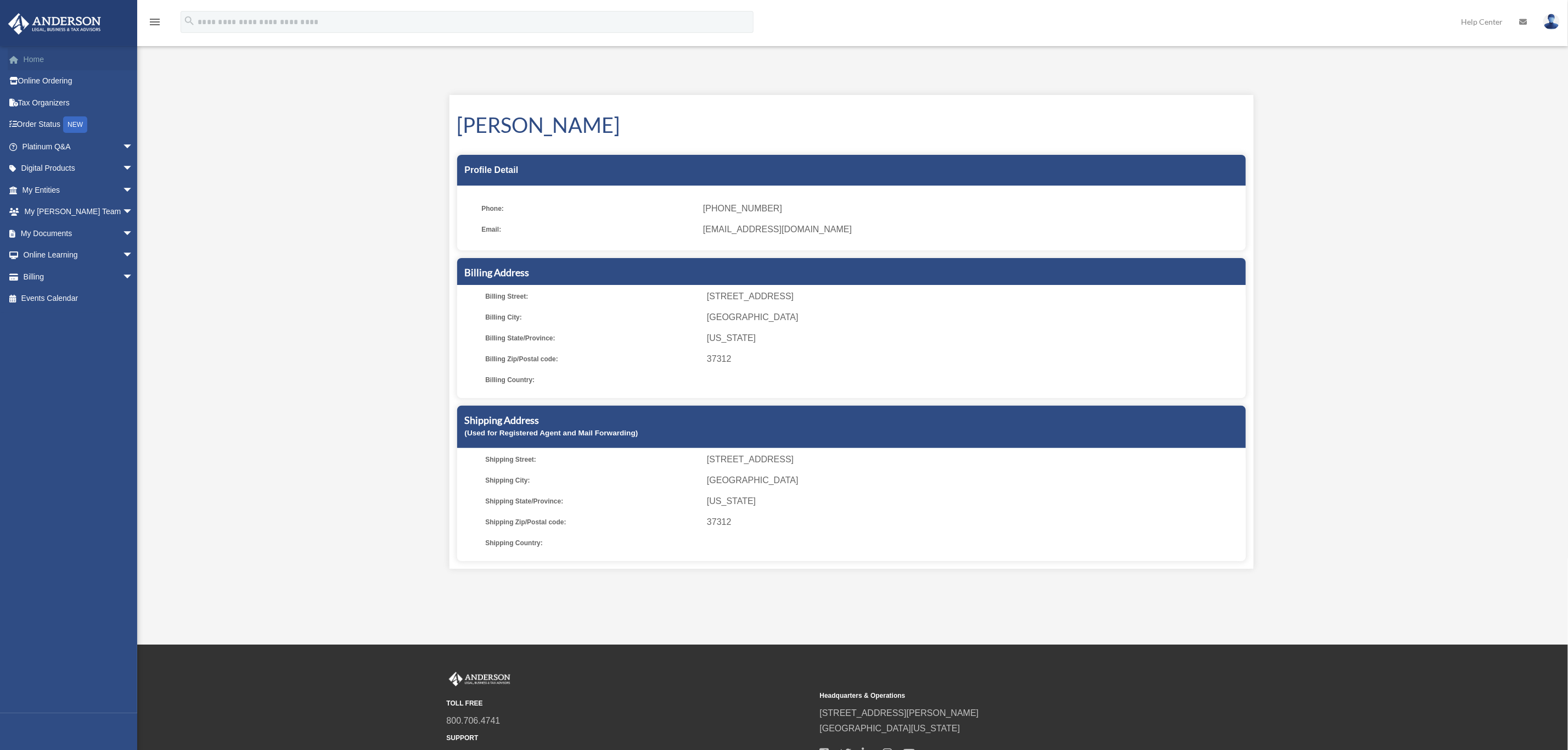
click at [28, 58] on link "Home" at bounding box center [79, 59] width 142 height 22
